Goal: Find specific page/section: Find specific page/section

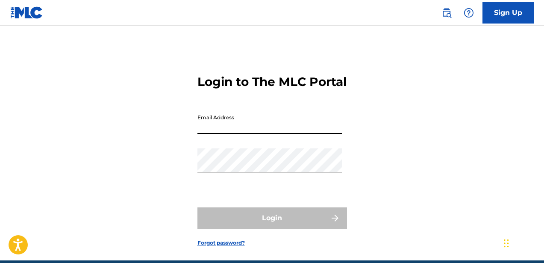
type input "[EMAIL_ADDRESS][DOMAIN_NAME]"
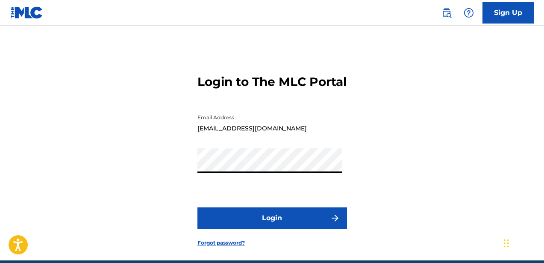
click at [284, 229] on button "Login" at bounding box center [273, 217] width 150 height 21
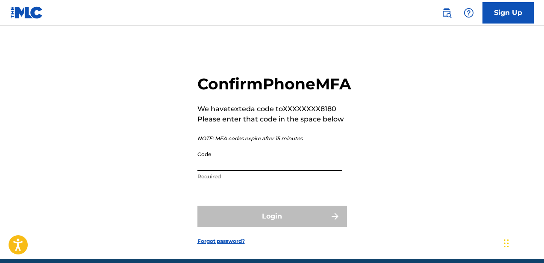
click at [281, 171] on input "Code" at bounding box center [270, 159] width 145 height 24
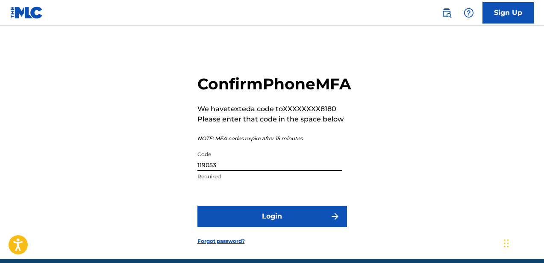
type input "119053"
click at [241, 227] on button "Login" at bounding box center [273, 216] width 150 height 21
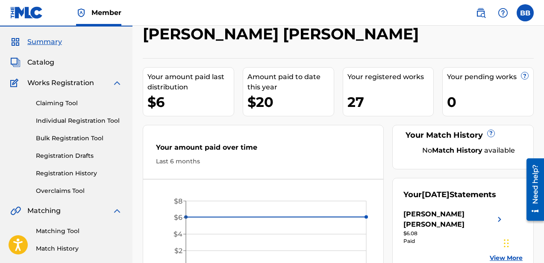
scroll to position [17, 0]
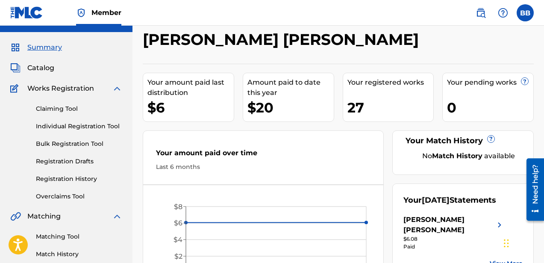
click at [39, 65] on span "Catalog" at bounding box center [40, 68] width 27 height 10
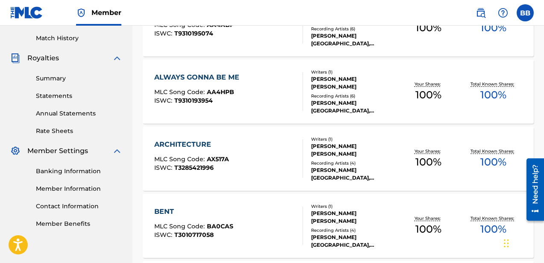
scroll to position [269, 0]
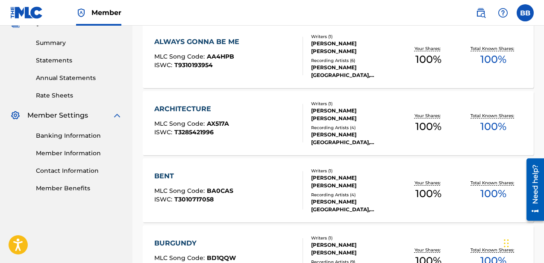
click at [266, 108] on div "ARCHITECTURE MLC Song Code : AX517A ISWC : T3285421996" at bounding box center [228, 123] width 149 height 38
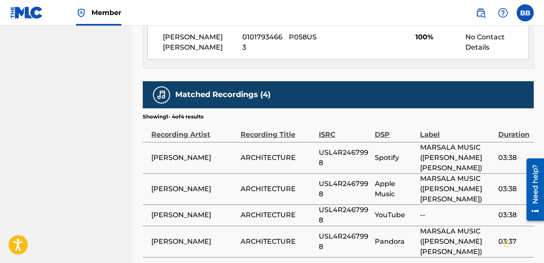
scroll to position [444, 0]
